Goal: Task Accomplishment & Management: Manage account settings

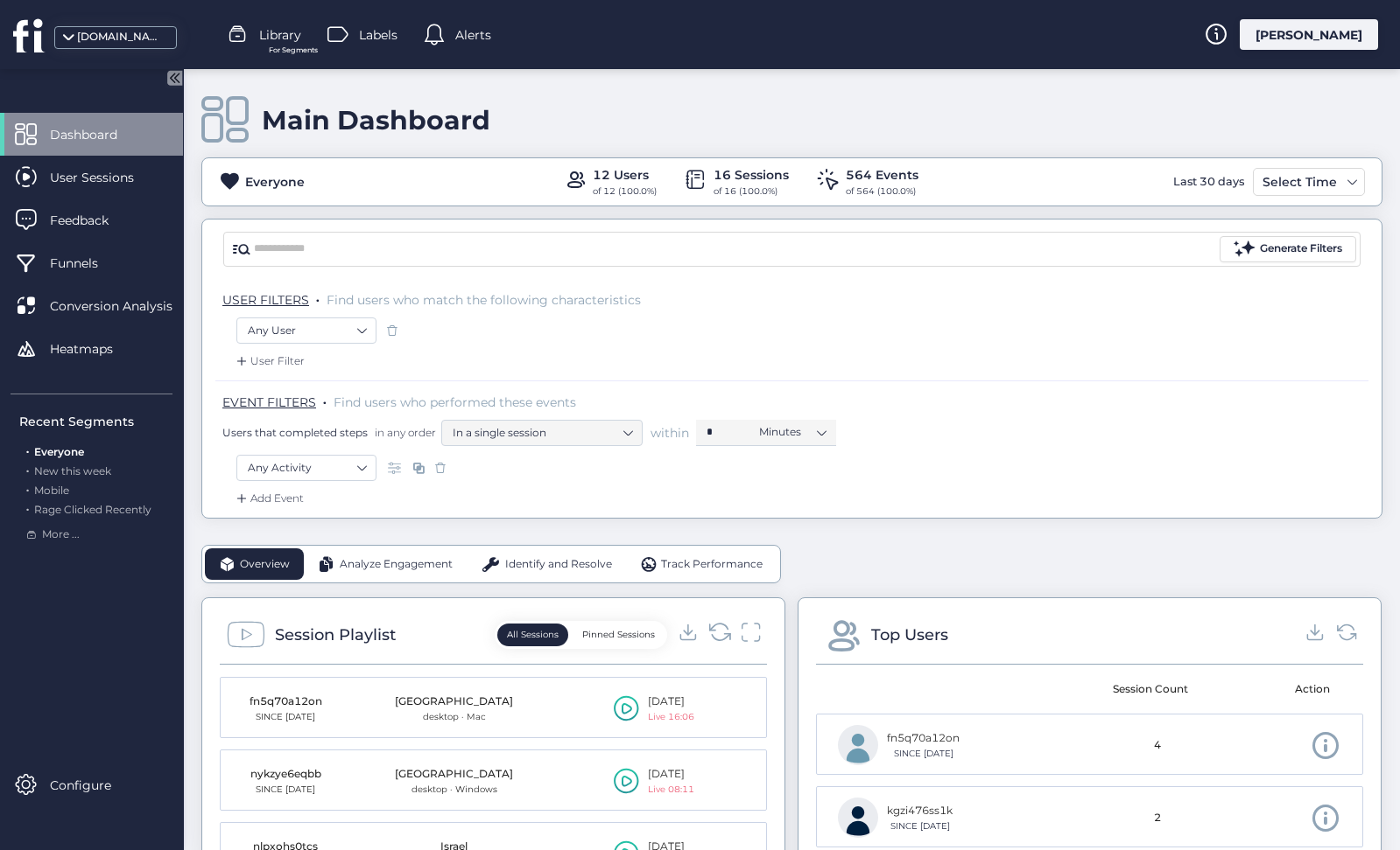
click at [715, 635] on icon at bounding box center [719, 631] width 23 height 23
click at [709, 633] on icon at bounding box center [719, 631] width 23 height 23
click at [86, 166] on div "User Sessions" at bounding box center [91, 177] width 183 height 43
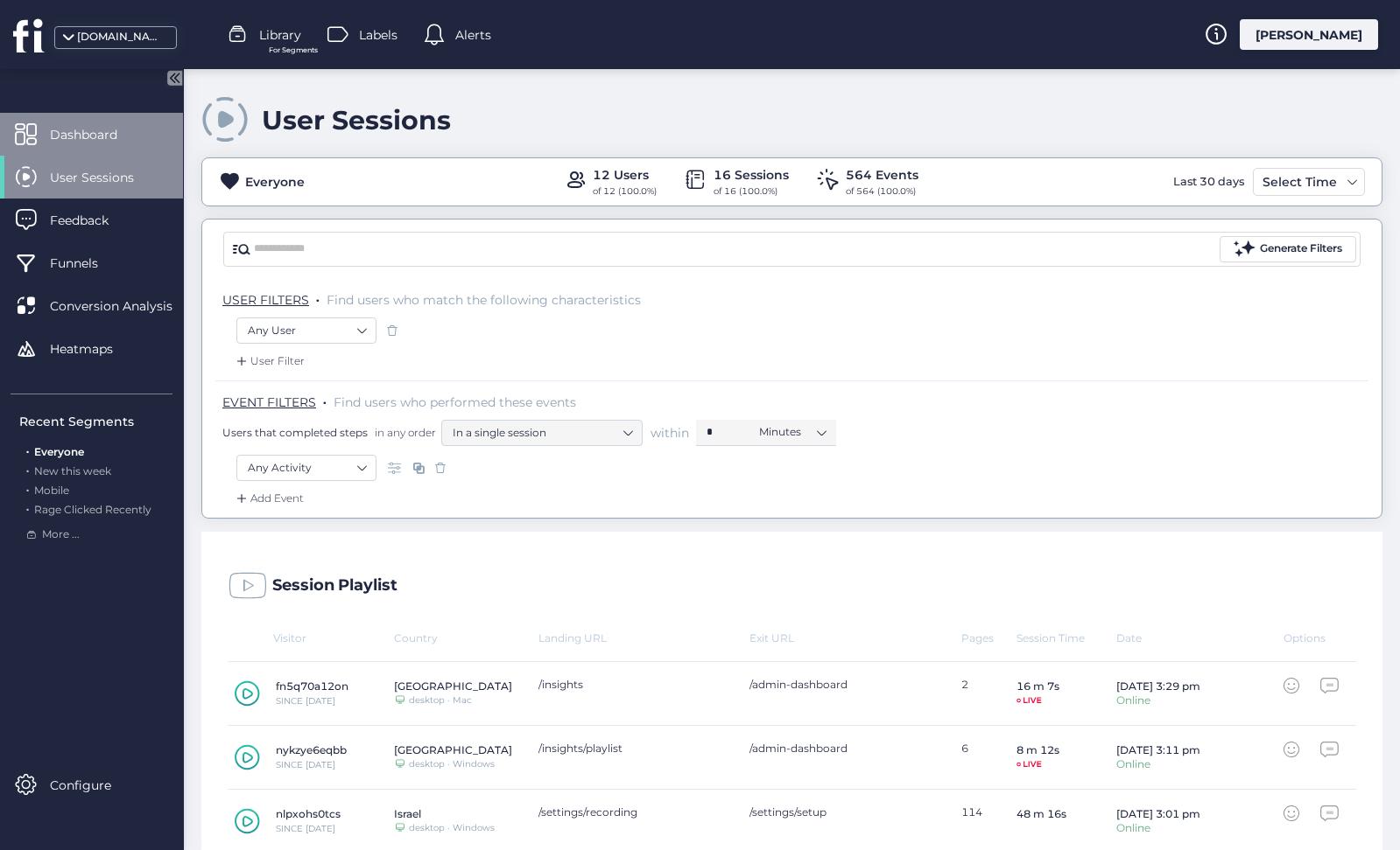
click at [106, 134] on span "Dashboard" at bounding box center [97, 134] width 94 height 20
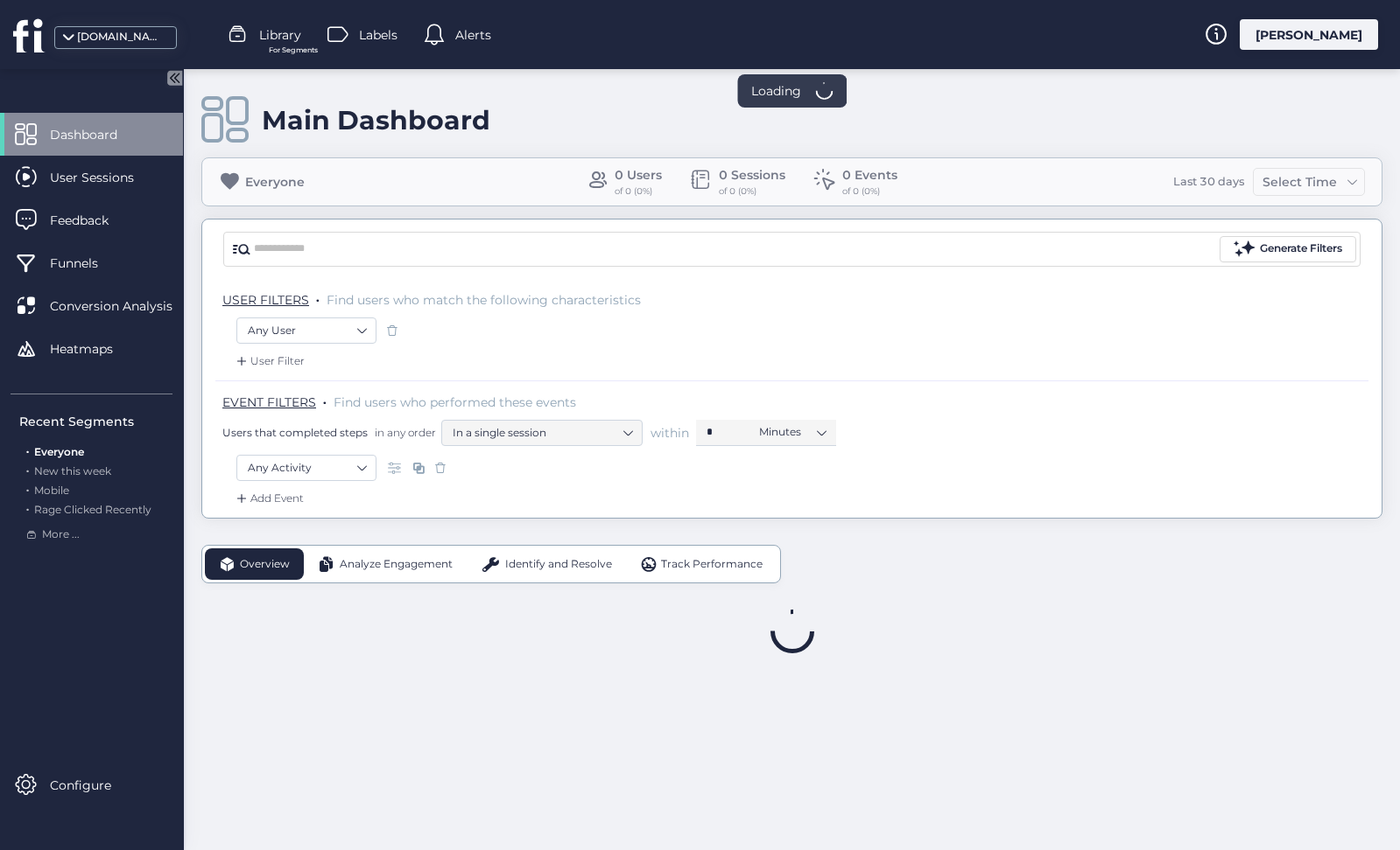
click at [1310, 30] on div "[PERSON_NAME]" at bounding box center [1309, 34] width 138 height 31
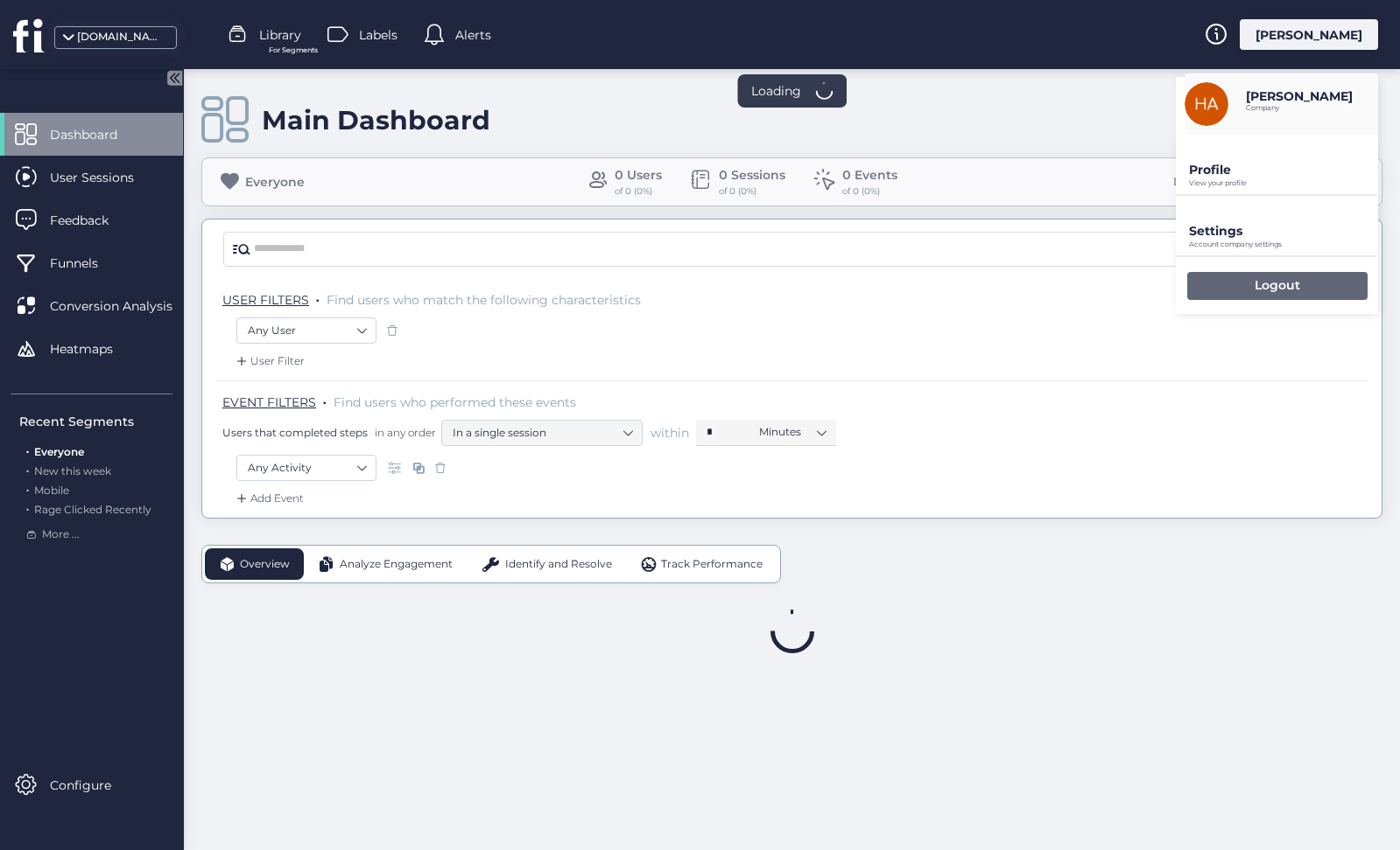
click at [1218, 295] on div "Logout" at bounding box center [1277, 286] width 181 height 28
